Goal: Task Accomplishment & Management: Complete application form

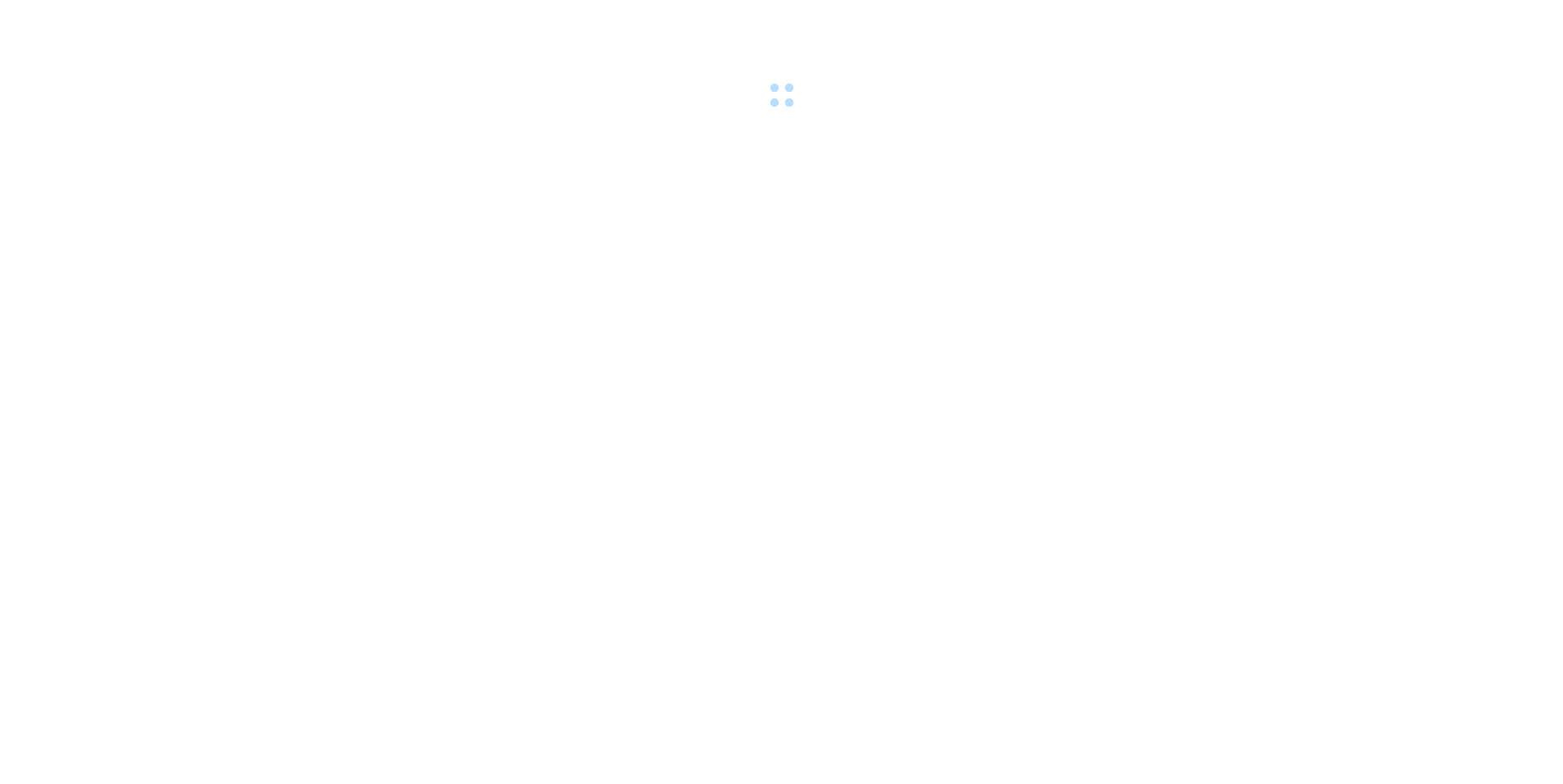
click at [343, 23] on div at bounding box center [782, 56] width 1563 height 113
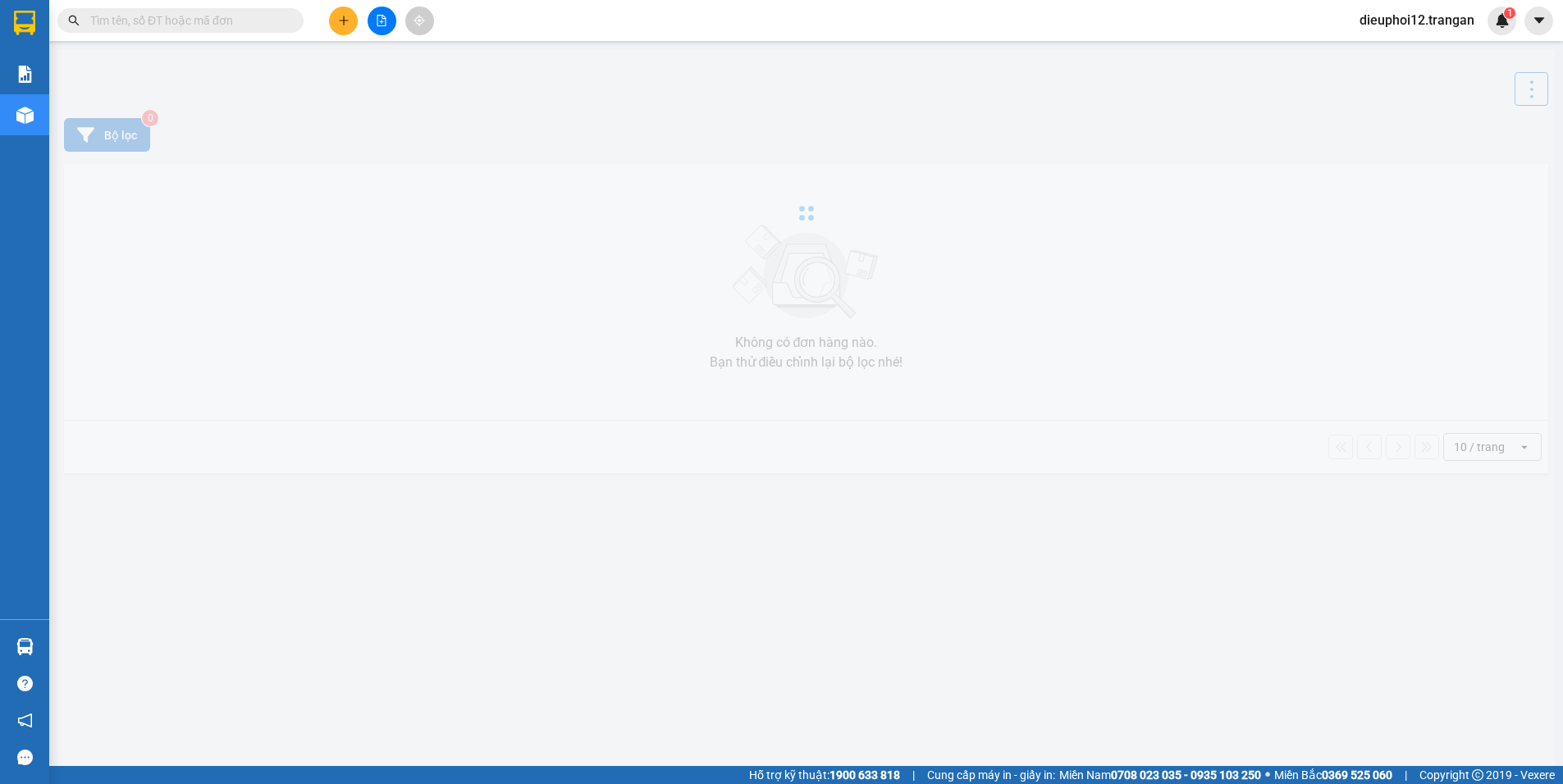
click at [343, 23] on icon "plus" at bounding box center [343, 21] width 1 height 9
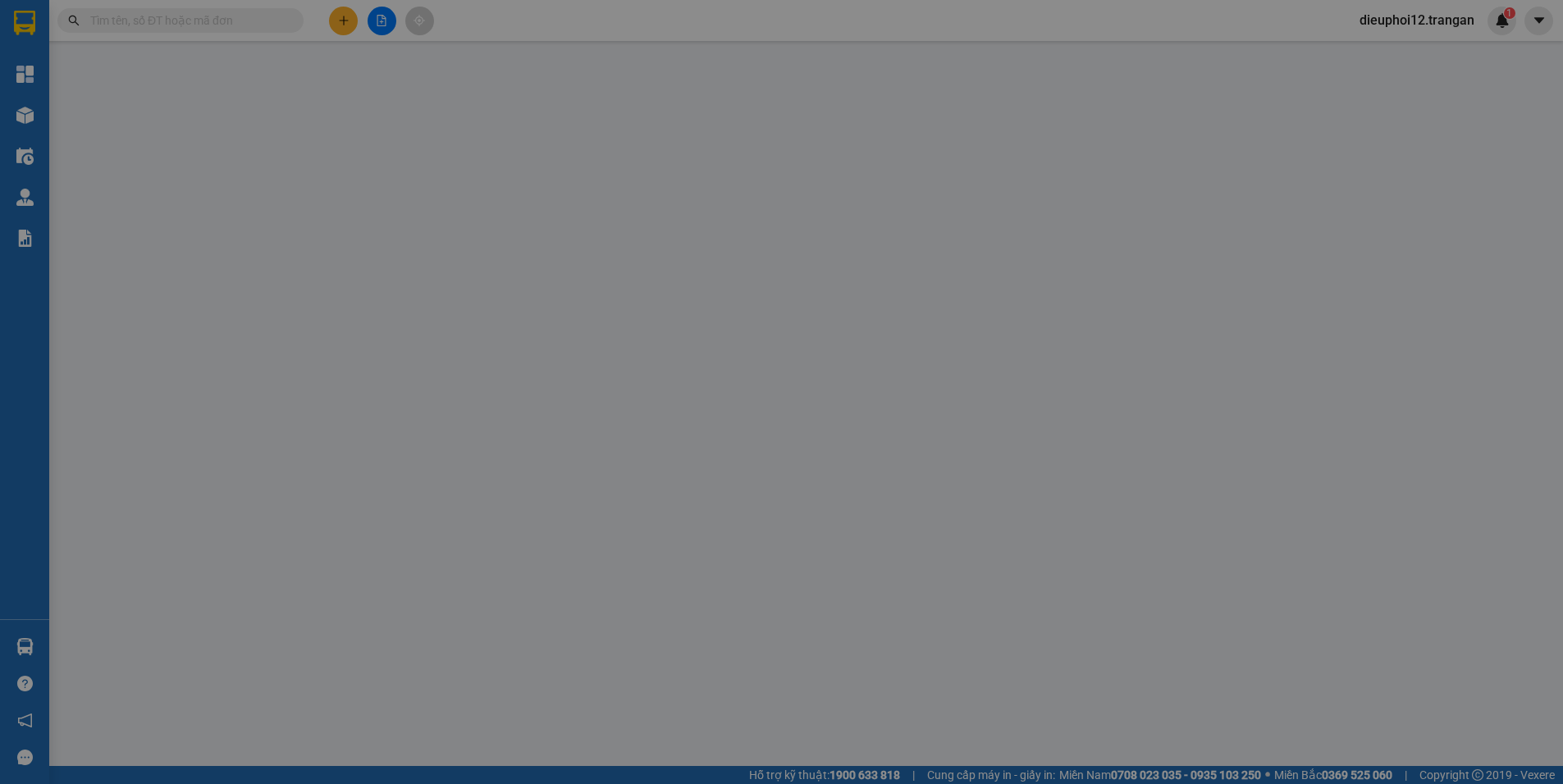
click at [343, 23] on span "Yêu cầu xuất hóa đơn điện tử" at bounding box center [282, 27] width 174 height 13
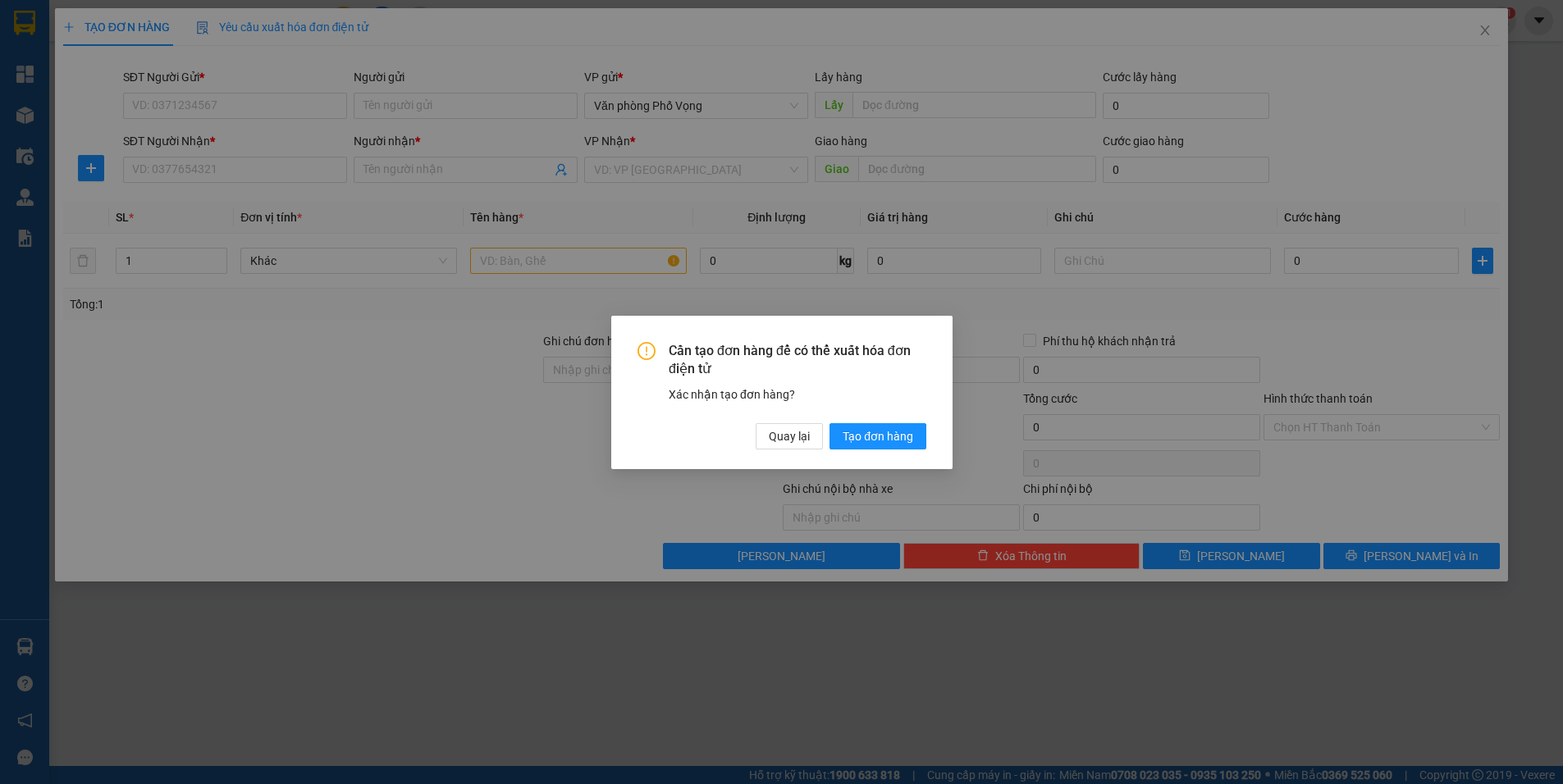
drag, startPoint x: 233, startPoint y: 98, endPoint x: 243, endPoint y: 106, distance: 12.8
click at [233, 98] on div "Cần tạo đơn hàng để có thể xuất hóa đơn điện tử Xác nhận tạo đơn hàng? Quay lại…" at bounding box center [782, 392] width 1563 height 784
click at [776, 432] on span "Quay lại" at bounding box center [789, 435] width 41 height 18
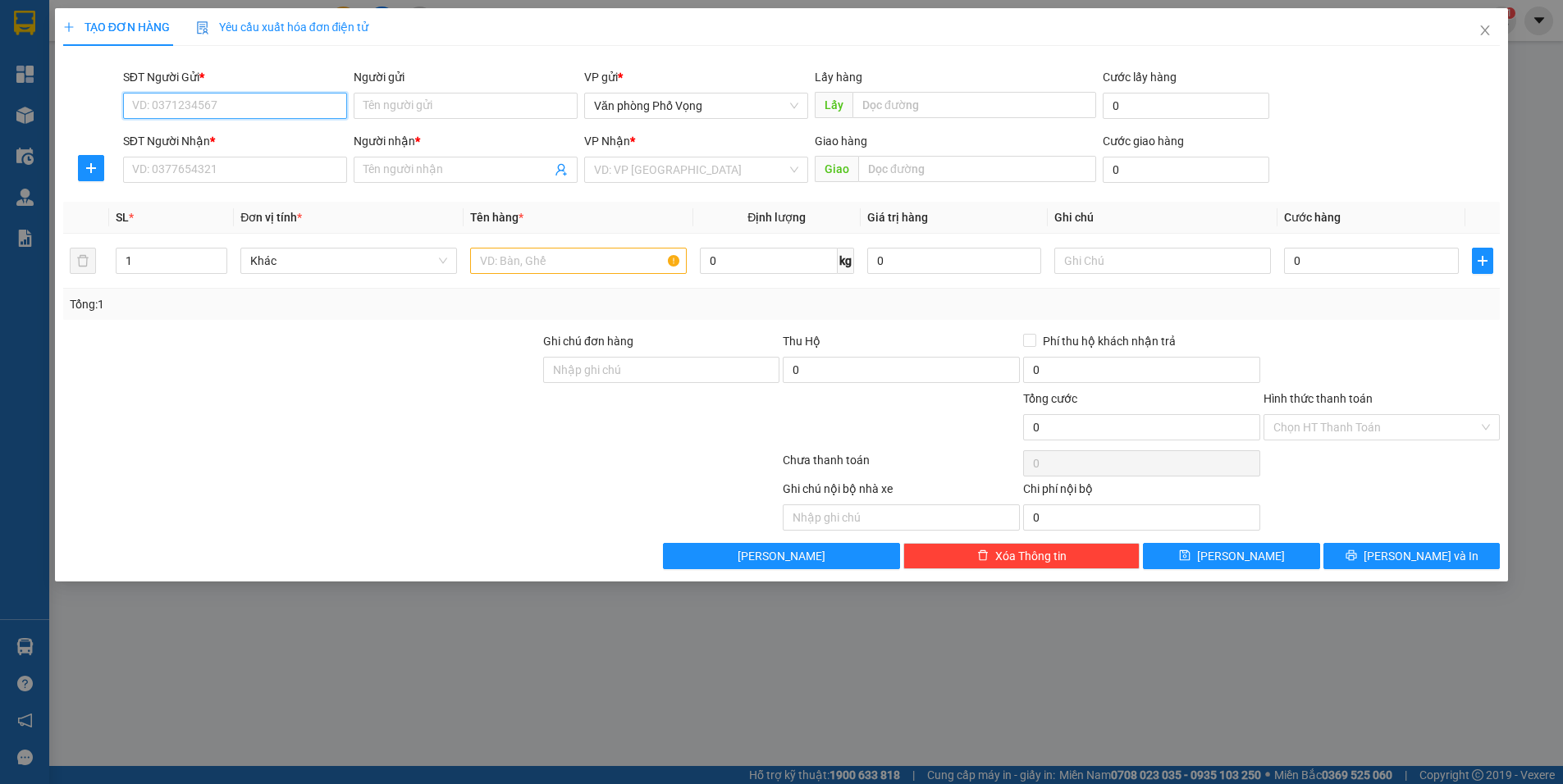
click at [186, 108] on input "SĐT Người Gửi *" at bounding box center [235, 106] width 224 height 26
click at [239, 106] on input "SĐT Người Gửi *" at bounding box center [235, 106] width 224 height 26
click at [244, 83] on div "SĐT Người Gửi *" at bounding box center [235, 77] width 224 height 18
click at [244, 93] on input "0906" at bounding box center [235, 106] width 224 height 26
click at [230, 114] on input "0906" at bounding box center [235, 106] width 224 height 26
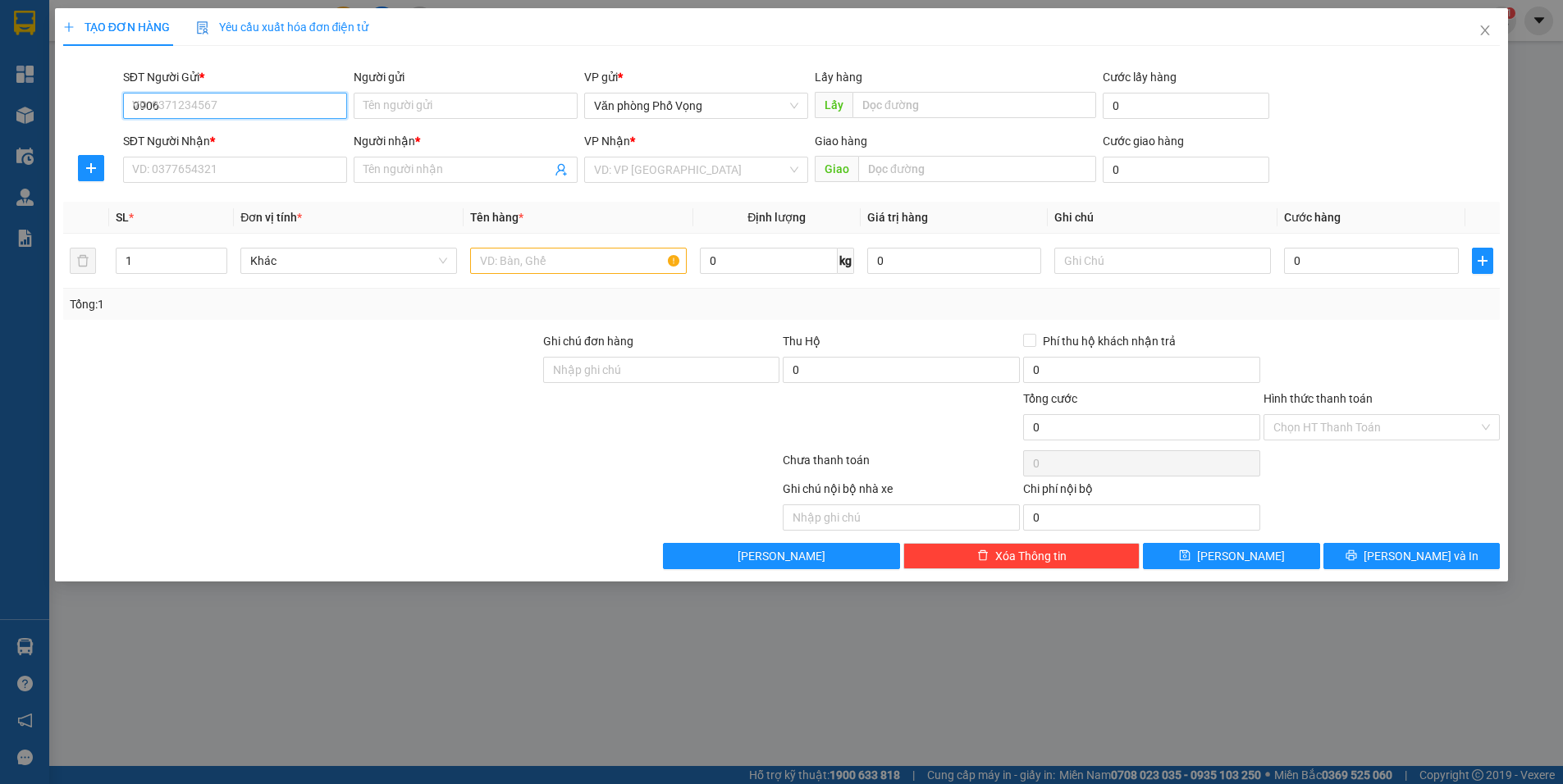
click at [228, 104] on input "0906" at bounding box center [235, 106] width 224 height 26
type input "0906045946"
click at [196, 167] on input "SĐT Người Nhận *" at bounding box center [235, 170] width 224 height 26
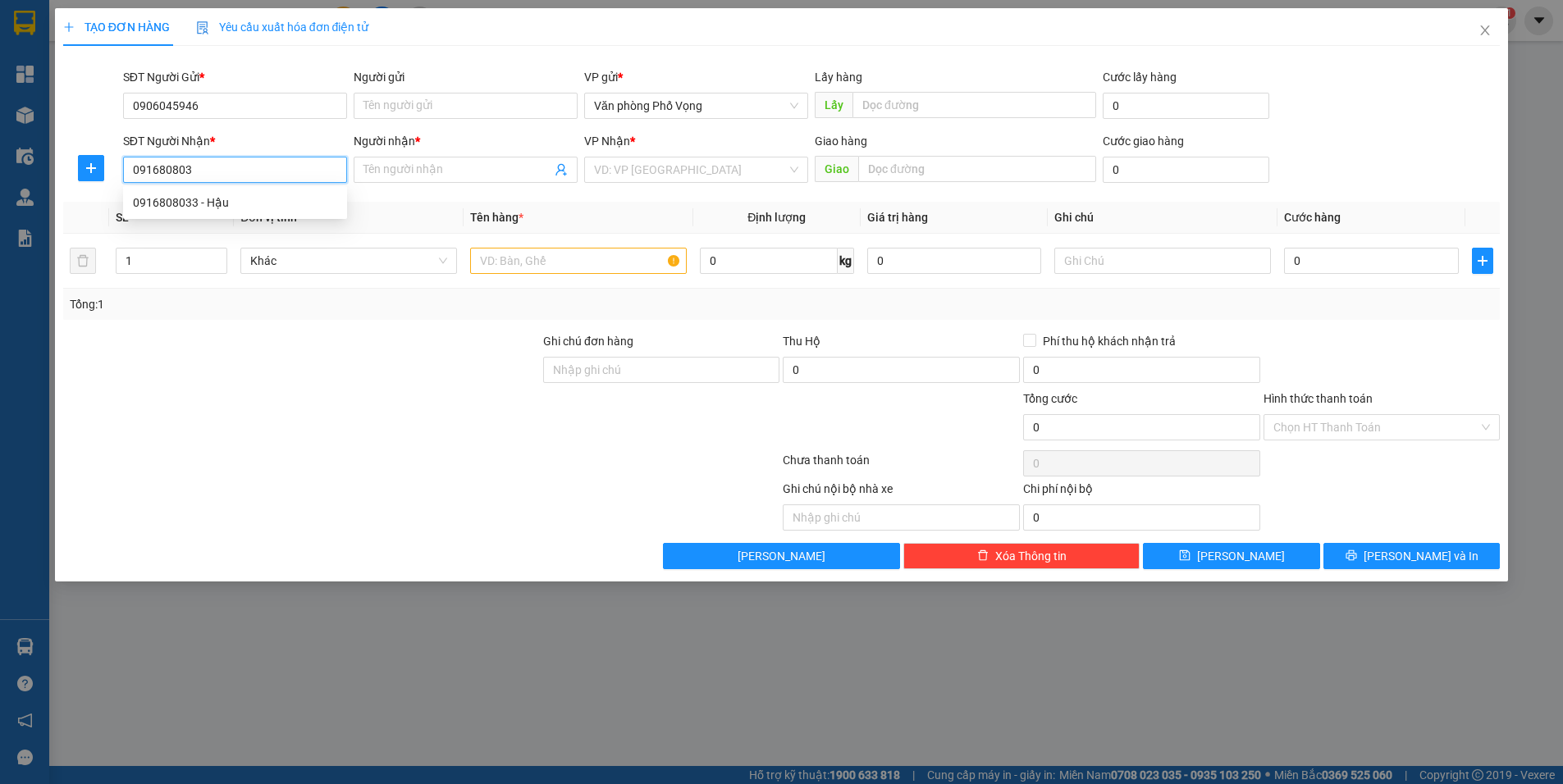
type input "0916808033"
click at [176, 208] on div "0916808033 - Hậu" at bounding box center [235, 202] width 205 height 18
type input "Hậu"
click at [176, 208] on div "0916808033 - Hậu" at bounding box center [235, 202] width 205 height 18
type input "80.000"
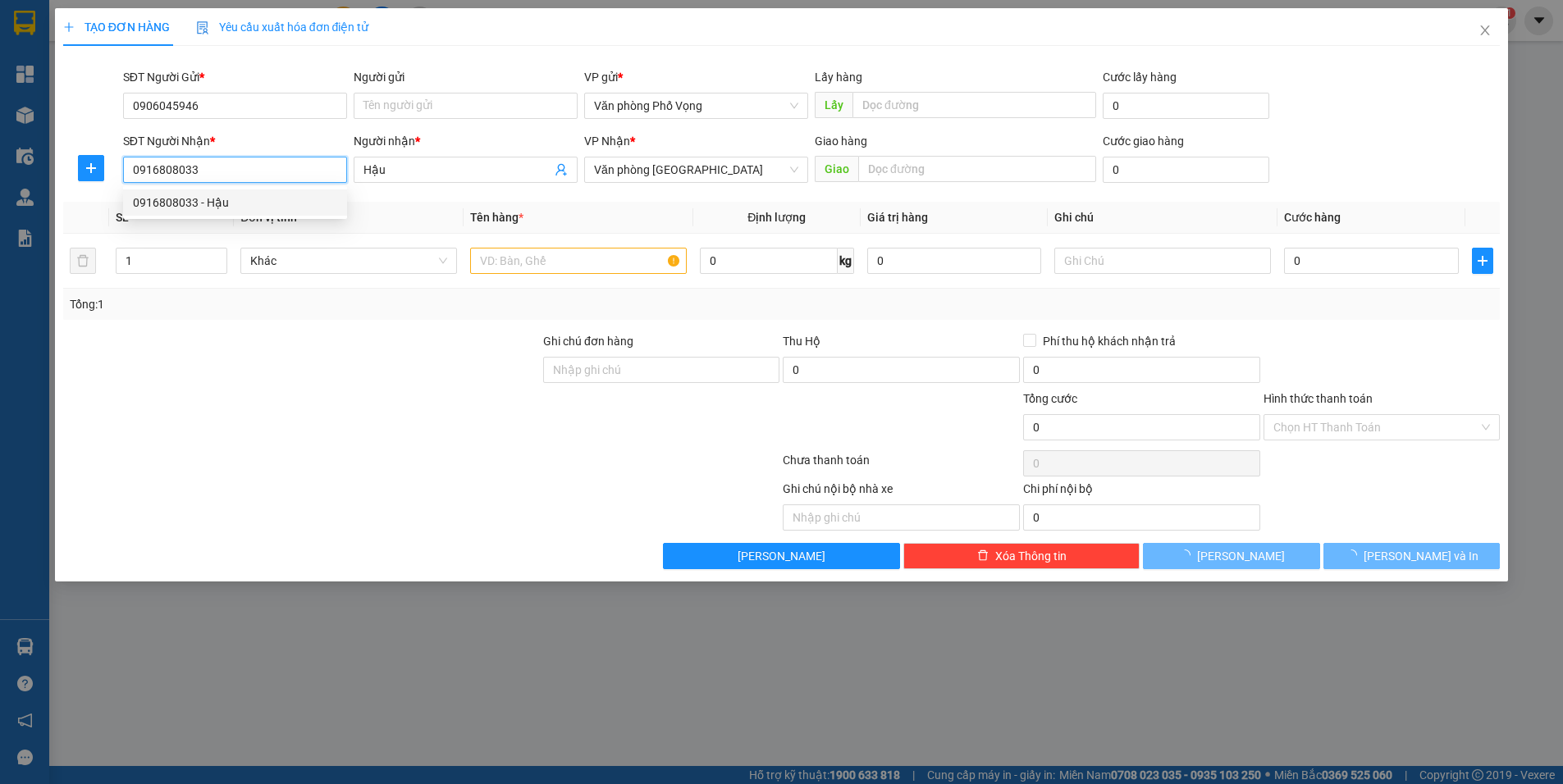
type input "80.000"
type input "0916808033"
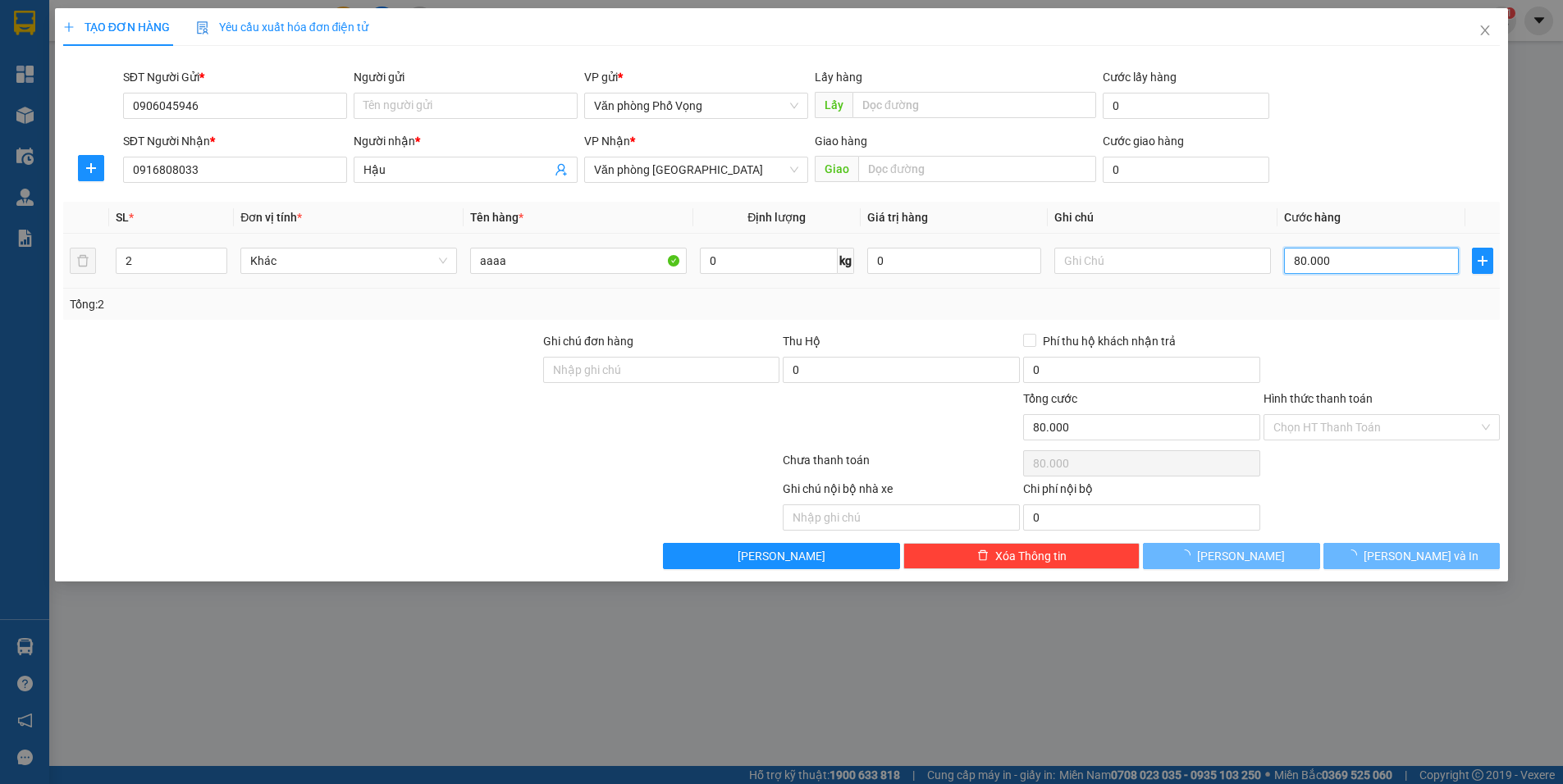
click at [1390, 259] on input "80.000" at bounding box center [1372, 261] width 175 height 26
type input "5"
type input "50"
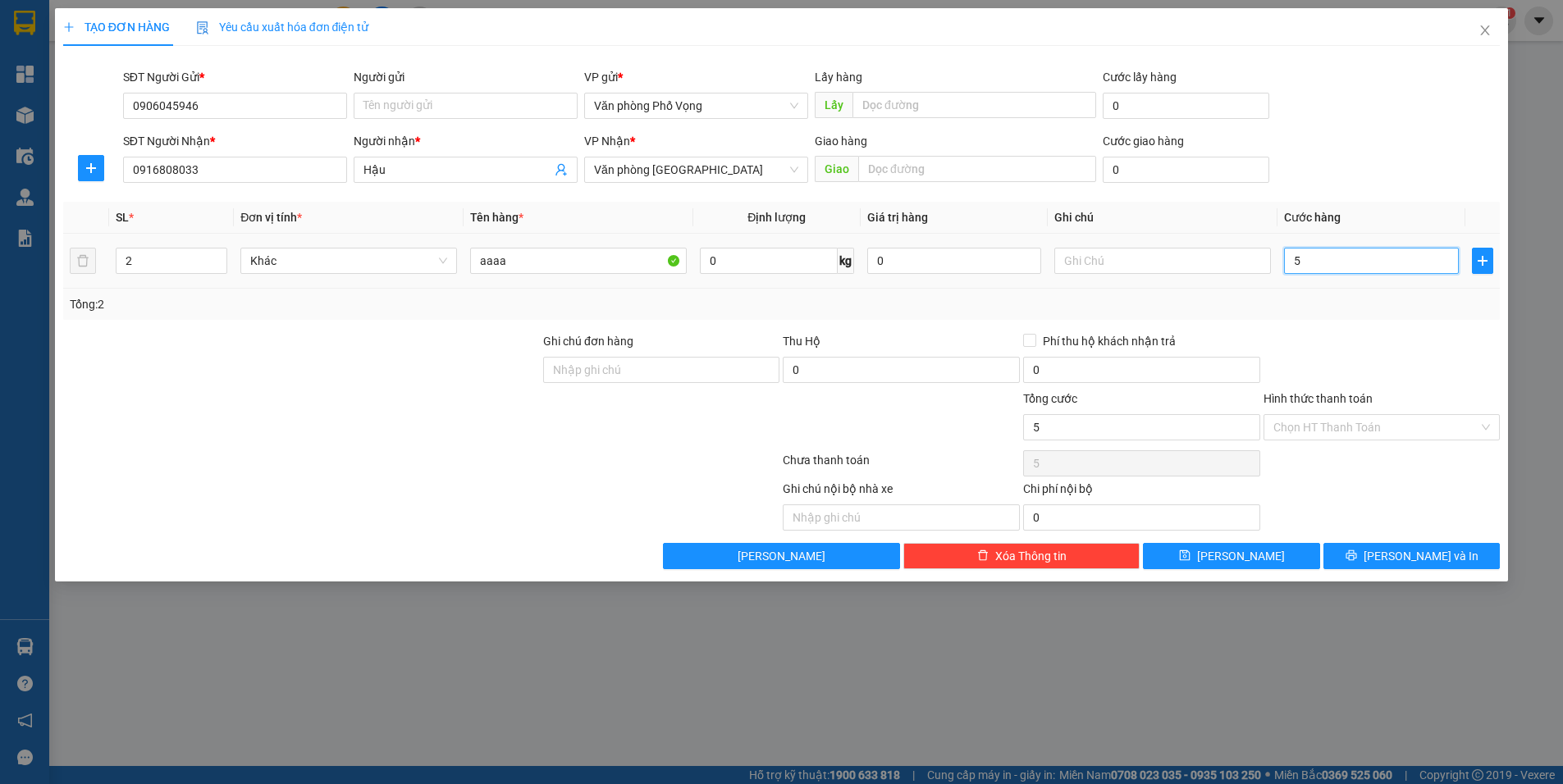
type input "50"
type input "500"
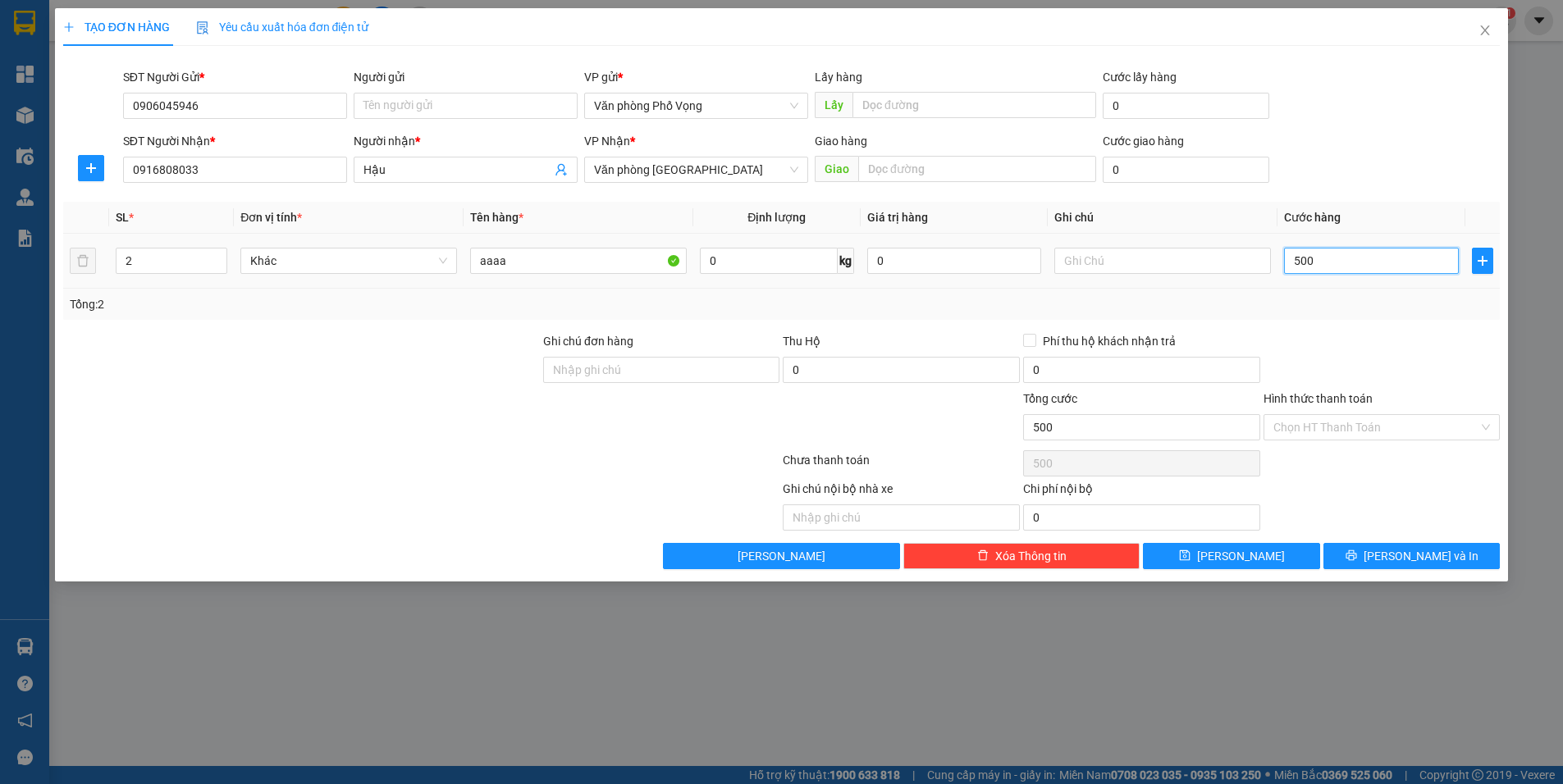
type input "5.000"
type input "50.000"
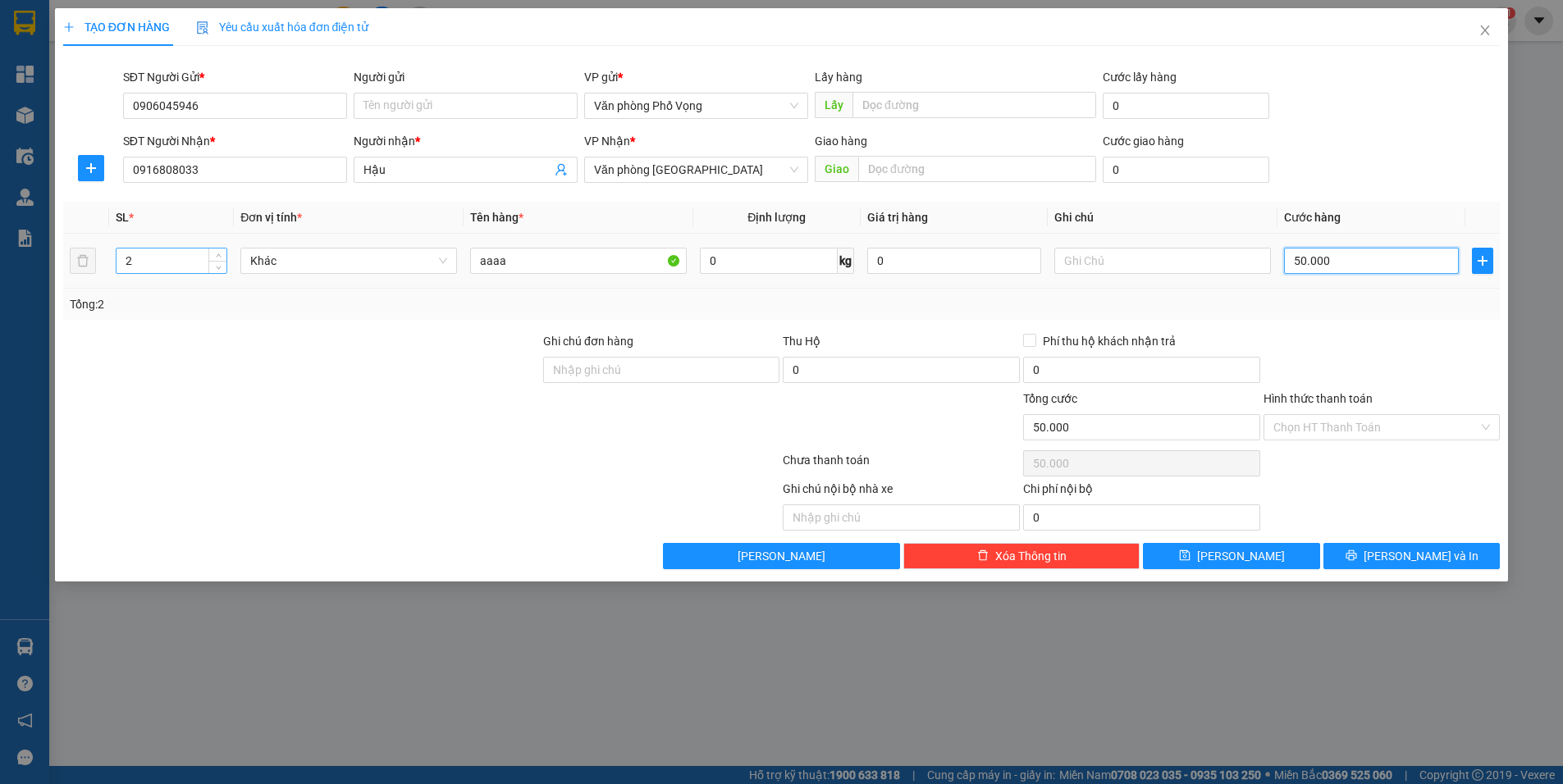
type input "50.000"
click at [161, 259] on input "2" at bounding box center [172, 261] width 111 height 24
type input "1"
click at [1406, 560] on span "Lưu và In" at bounding box center [1420, 555] width 114 height 18
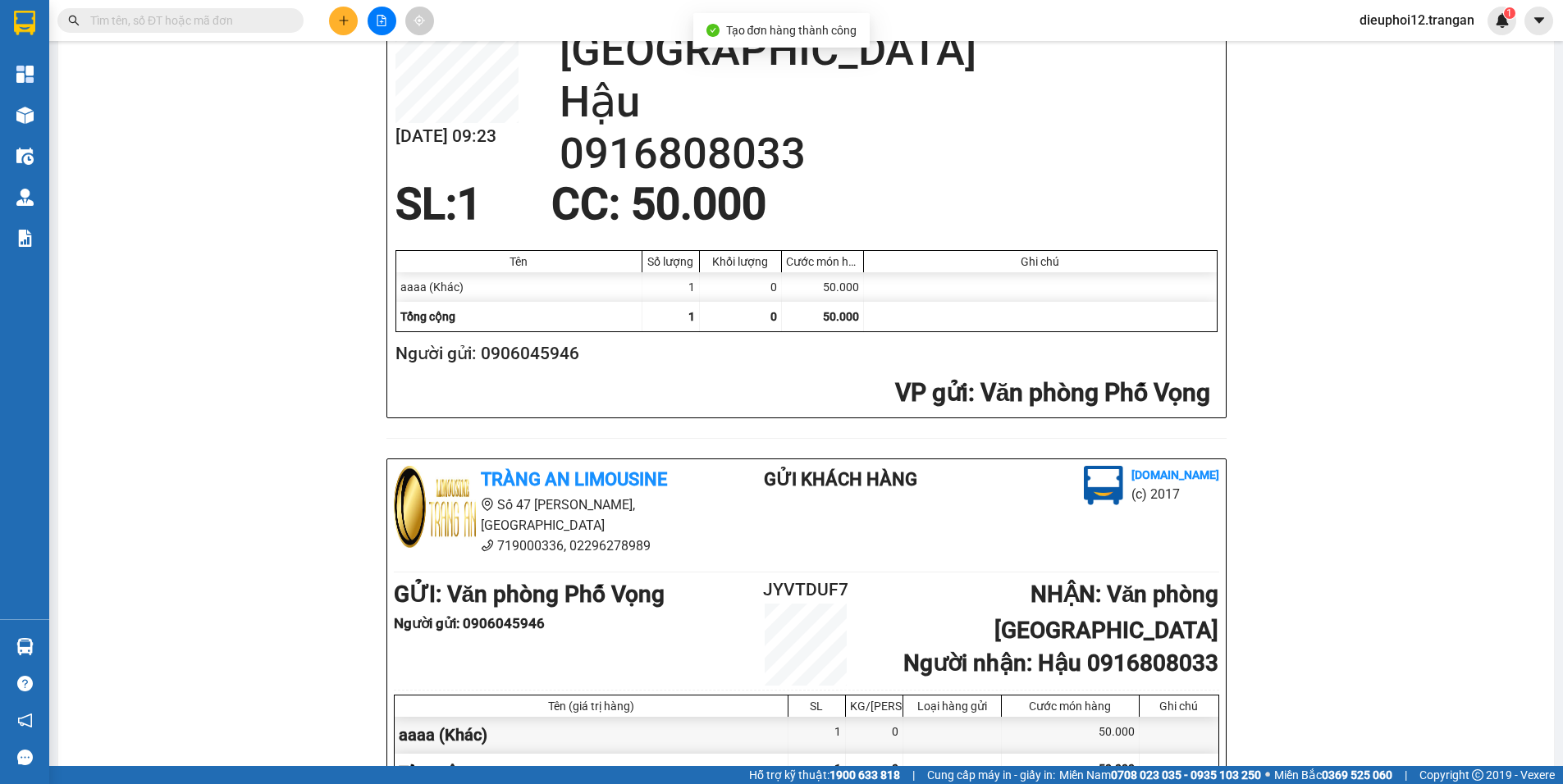
scroll to position [476, 0]
